Goal: Information Seeking & Learning: Learn about a topic

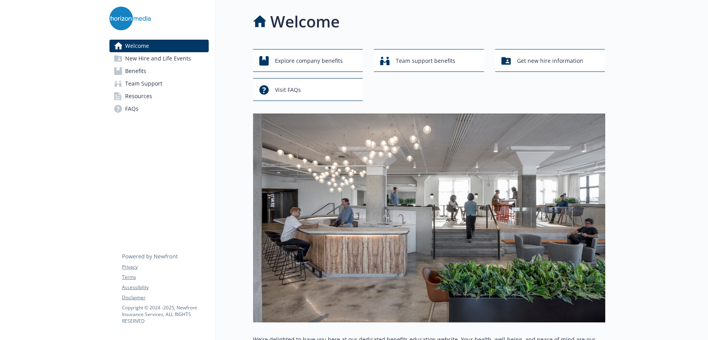
click at [136, 72] on span "Benefits" at bounding box center [135, 71] width 21 height 13
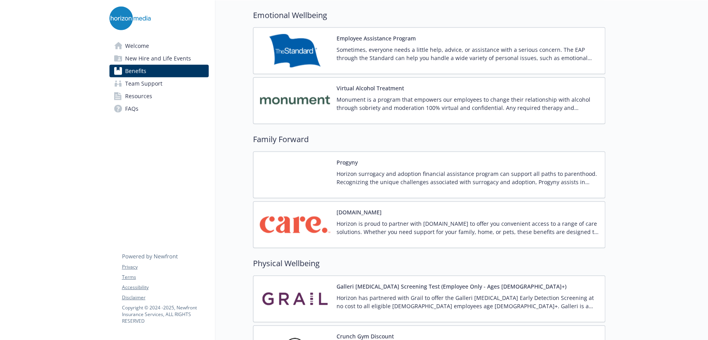
scroll to position [1648, 0]
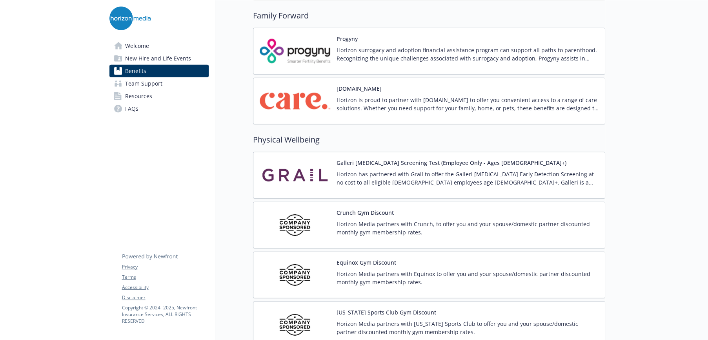
click at [437, 164] on button "Galleri [MEDICAL_DATA] Screening Test (Employee Only - Ages [DEMOGRAPHIC_DATA]+)" at bounding box center [452, 163] width 230 height 8
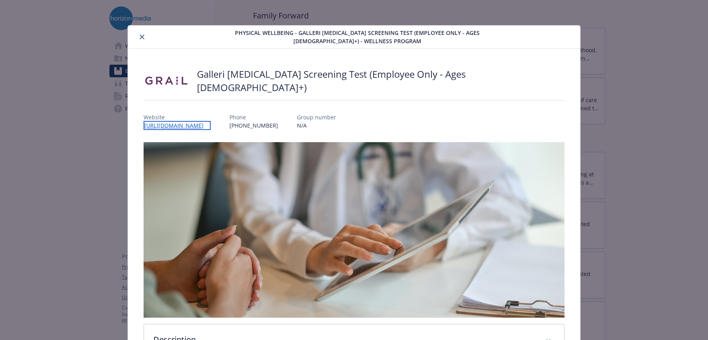
click at [197, 122] on link "[URL][DOMAIN_NAME]" at bounding box center [177, 125] width 67 height 9
click at [137, 36] on button "close" at bounding box center [141, 36] width 9 height 9
